Goal: Transaction & Acquisition: Purchase product/service

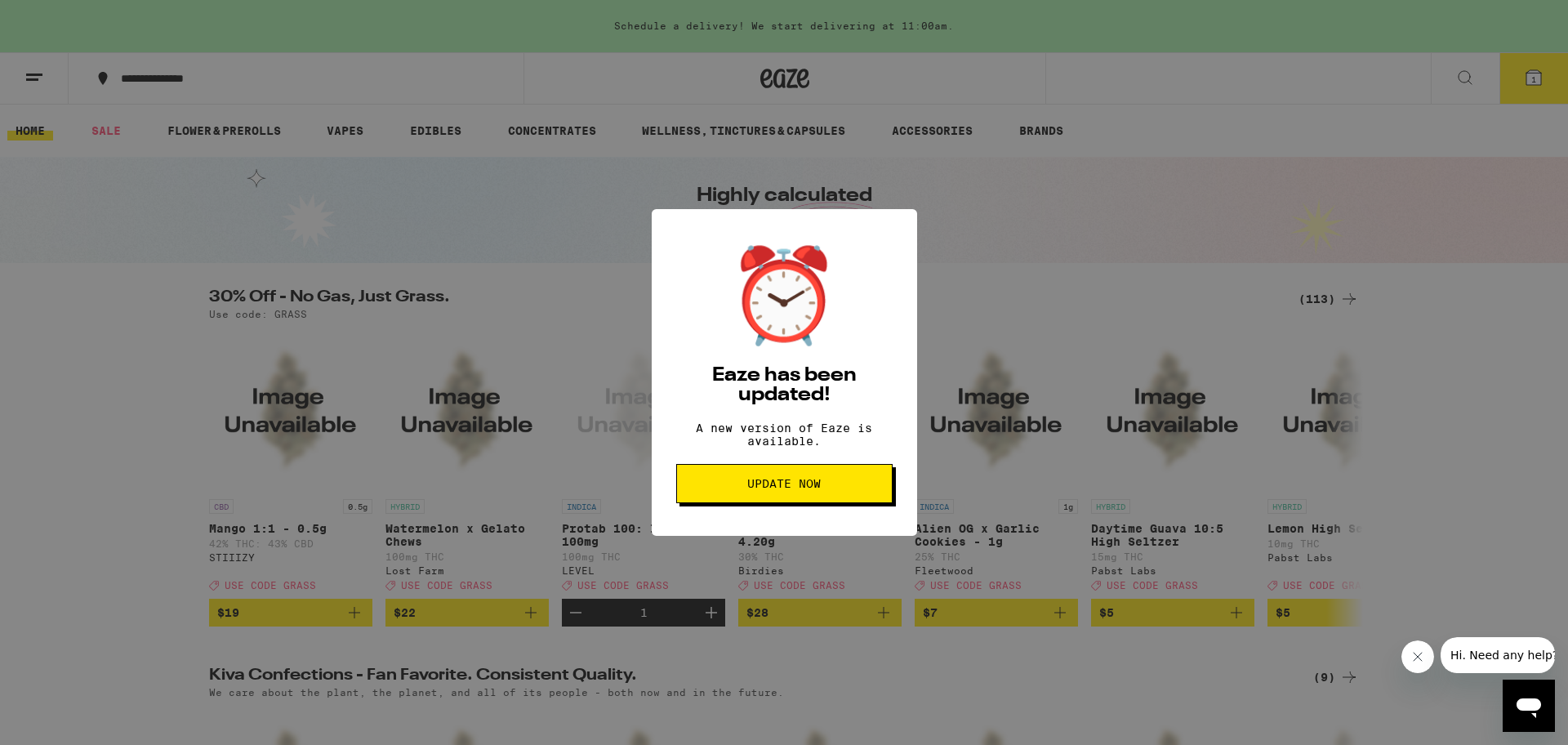
click at [802, 489] on span "Update Now" at bounding box center [784, 484] width 73 height 12
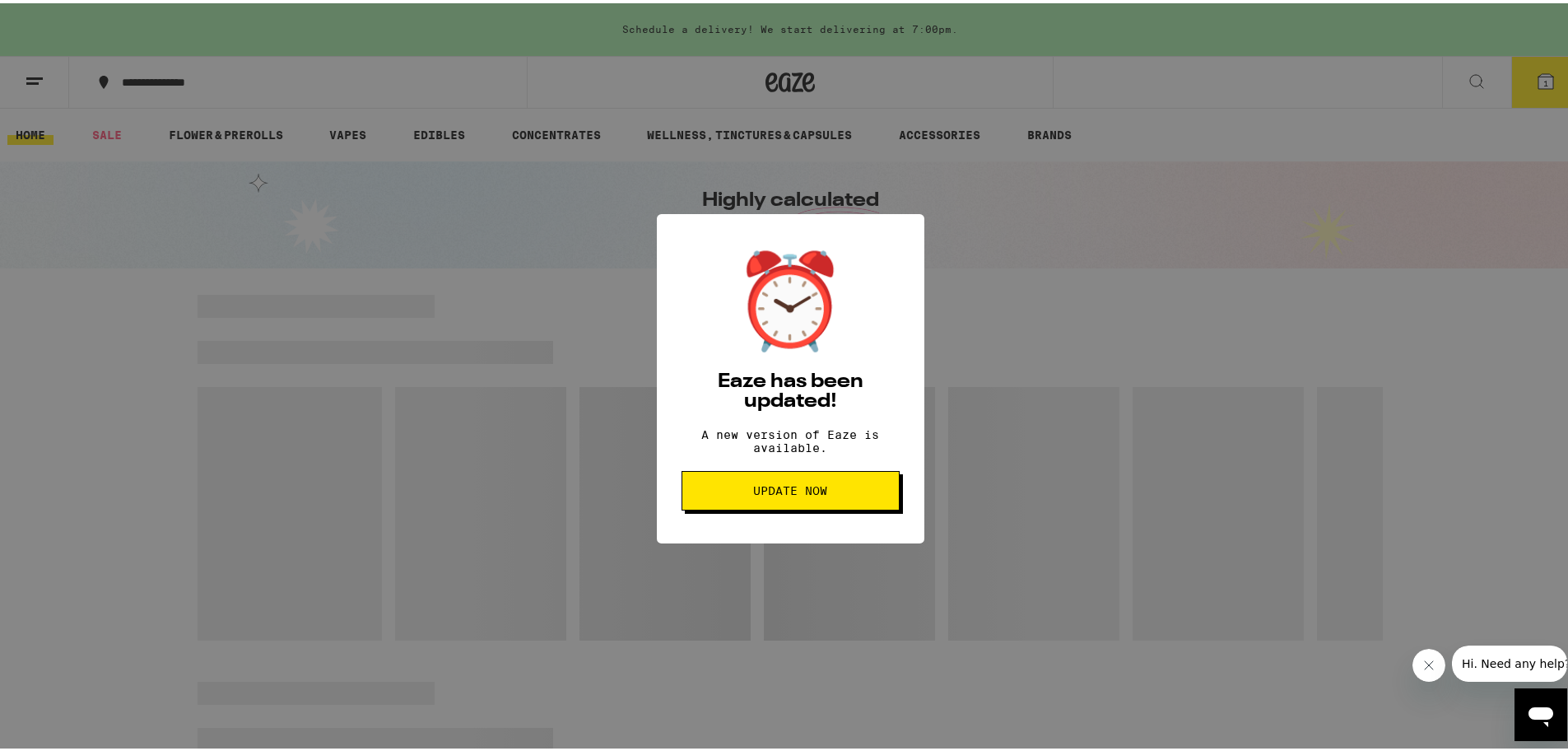
click at [810, 493] on span "Update Now" at bounding box center [790, 487] width 74 height 12
